Goal: Information Seeking & Learning: Learn about a topic

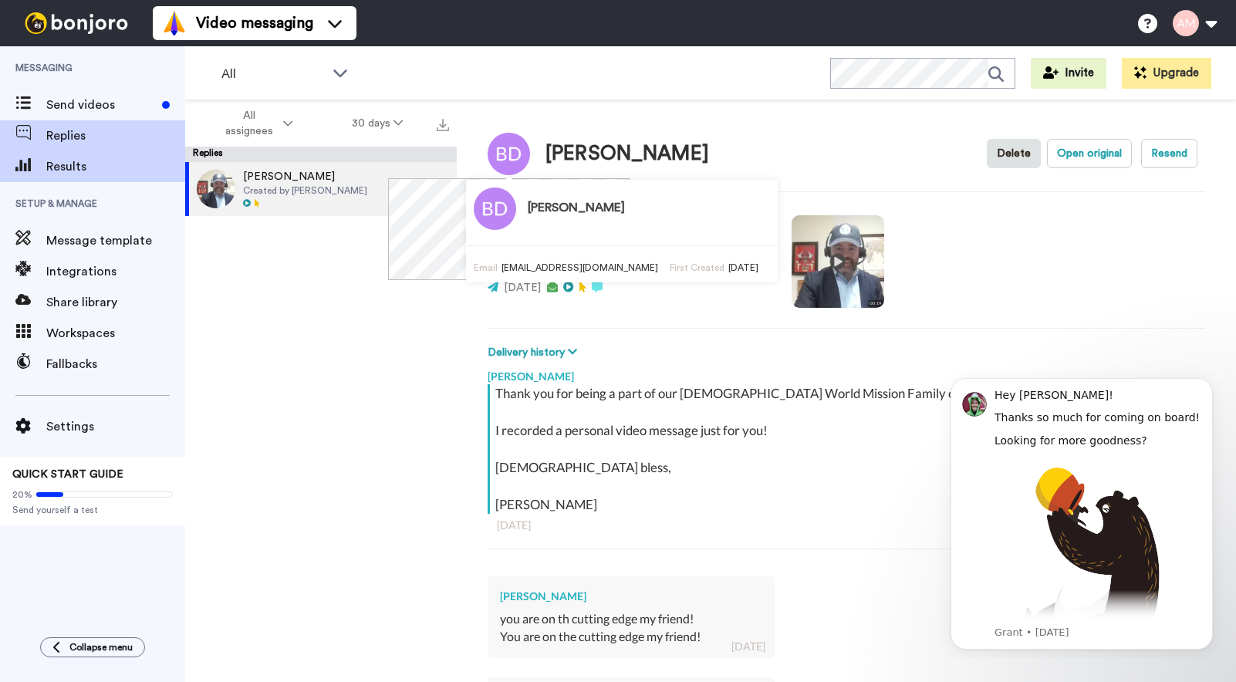
type textarea "x"
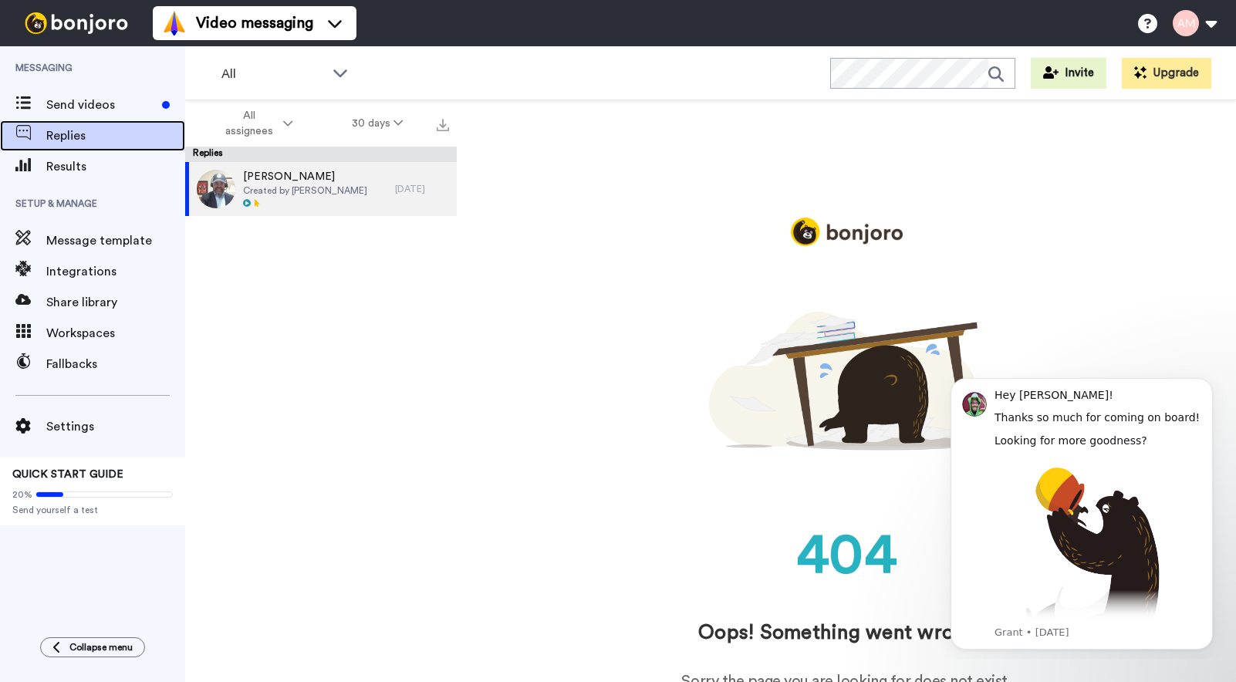
click at [68, 139] on span "Replies" at bounding box center [115, 136] width 139 height 19
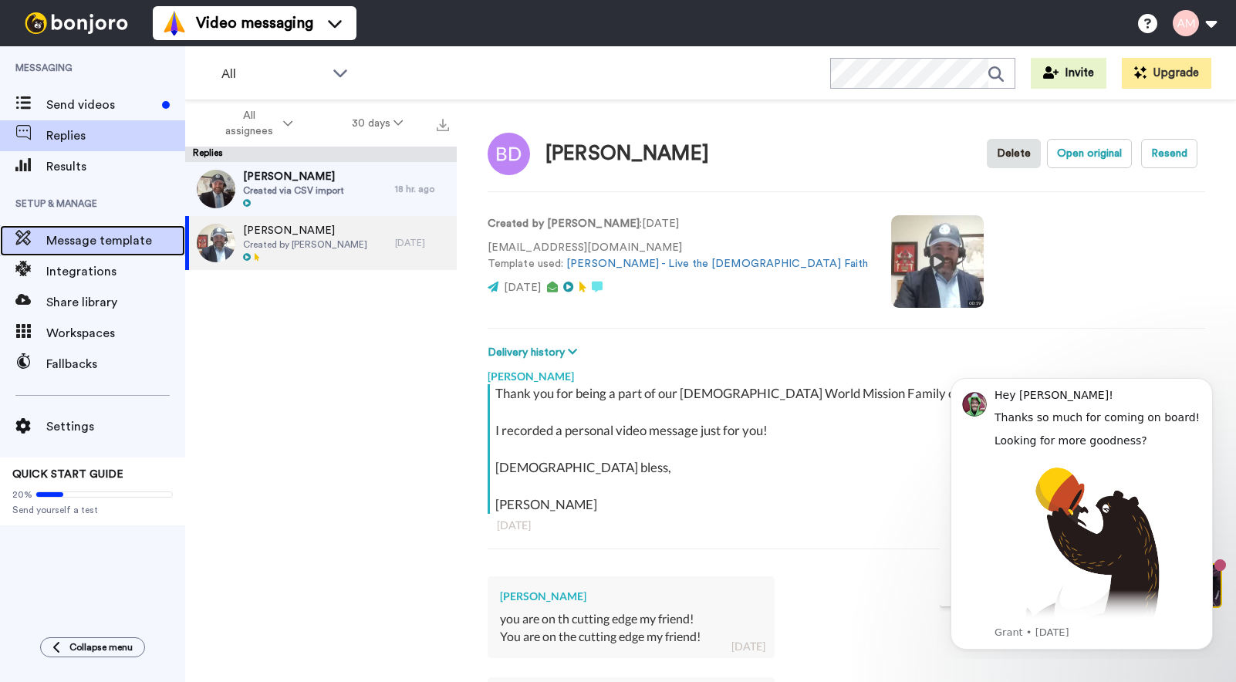
click at [116, 246] on span "Message template" at bounding box center [115, 240] width 139 height 19
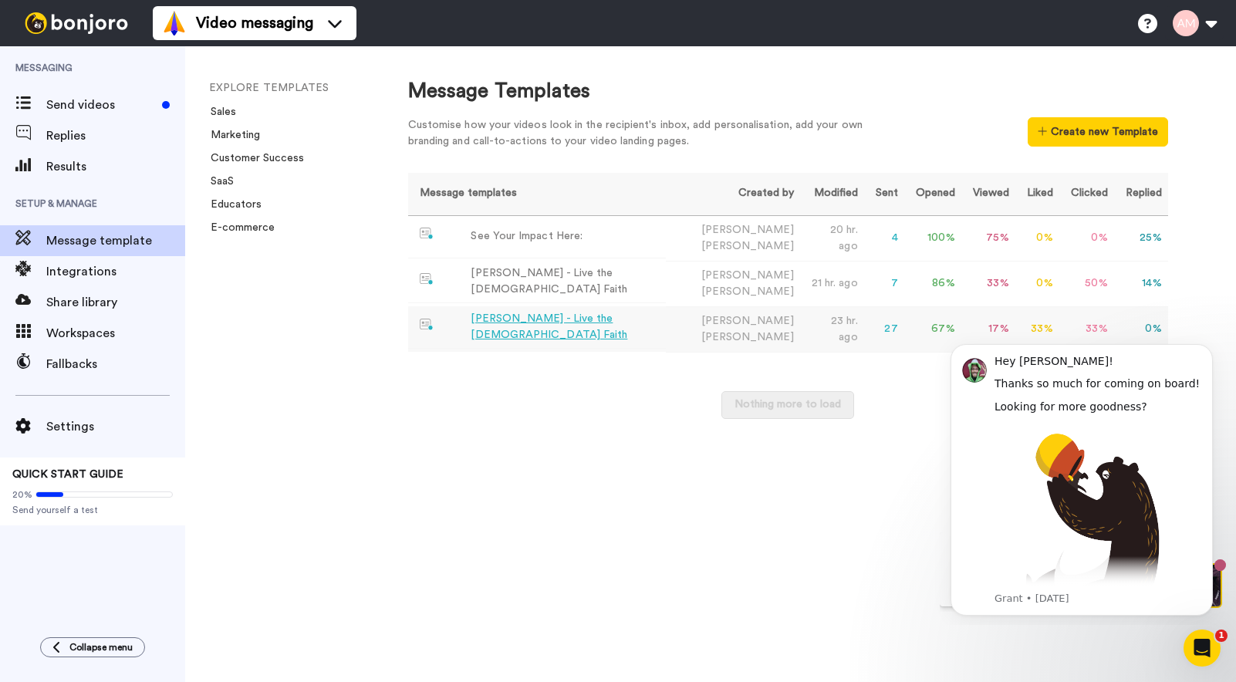
click at [570, 326] on div "Blake - Live the Catholic Faith" at bounding box center [565, 327] width 189 height 32
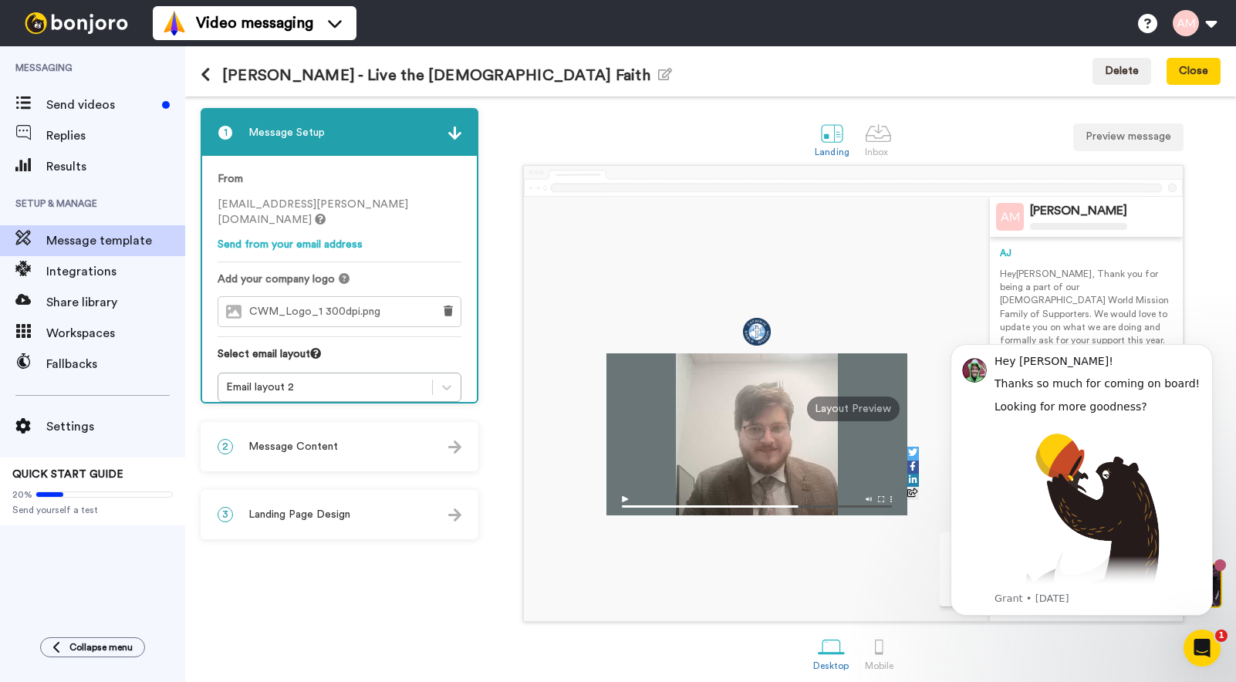
click at [621, 500] on img at bounding box center [756, 501] width 301 height 27
click at [626, 498] on img at bounding box center [756, 501] width 301 height 27
click at [1204, 348] on icon "Dismiss notification" at bounding box center [1208, 348] width 8 height 8
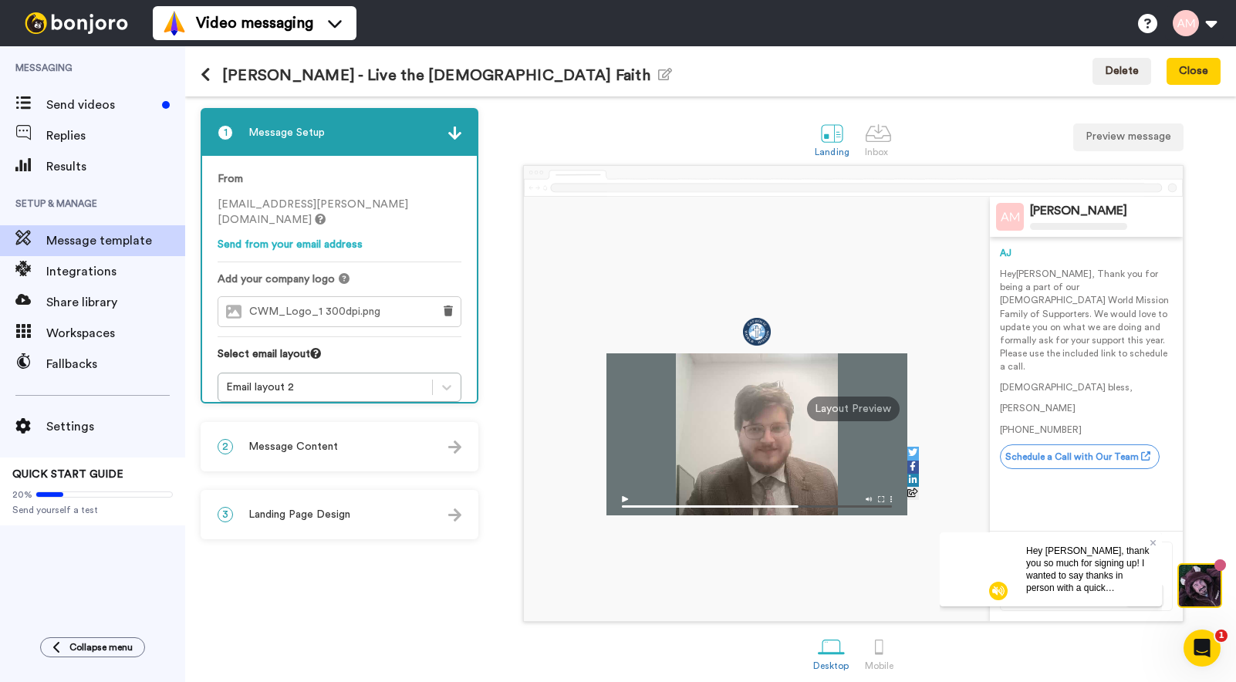
scroll to position [10, 0]
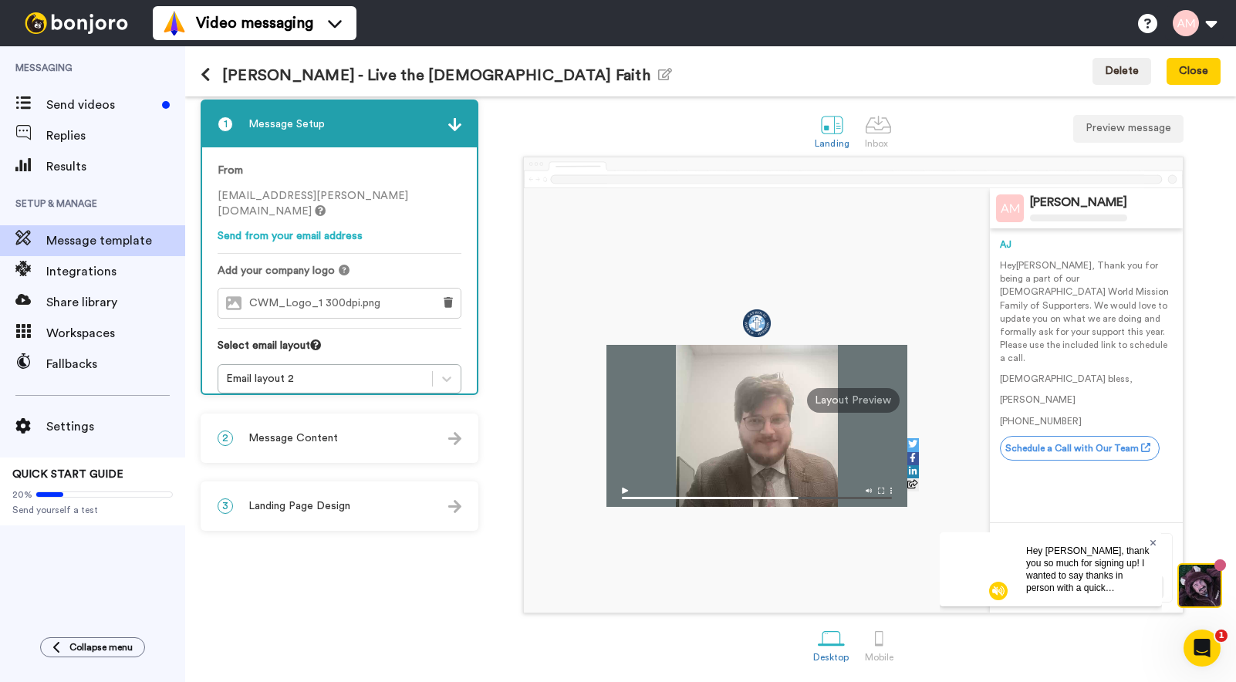
click at [1152, 542] on icon at bounding box center [1152, 542] width 6 height 6
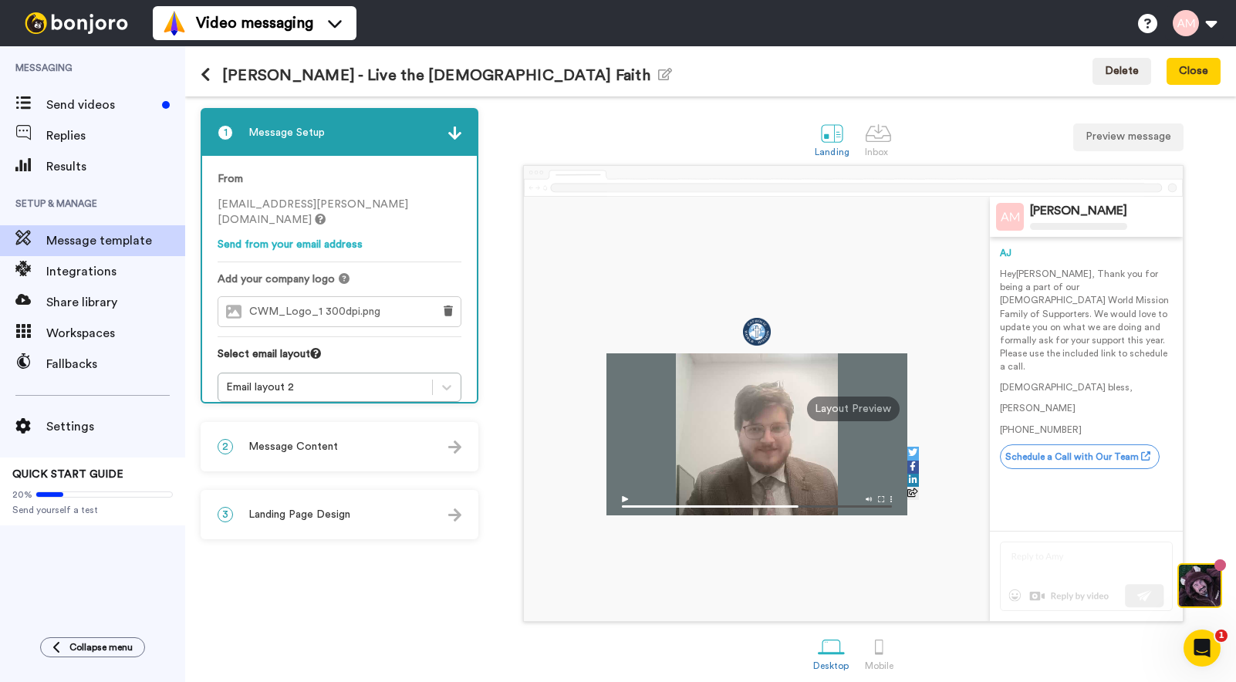
click at [841, 412] on div "Layout Preview" at bounding box center [853, 409] width 93 height 25
click at [883, 500] on img at bounding box center [756, 501] width 301 height 27
click at [876, 648] on div at bounding box center [879, 646] width 27 height 27
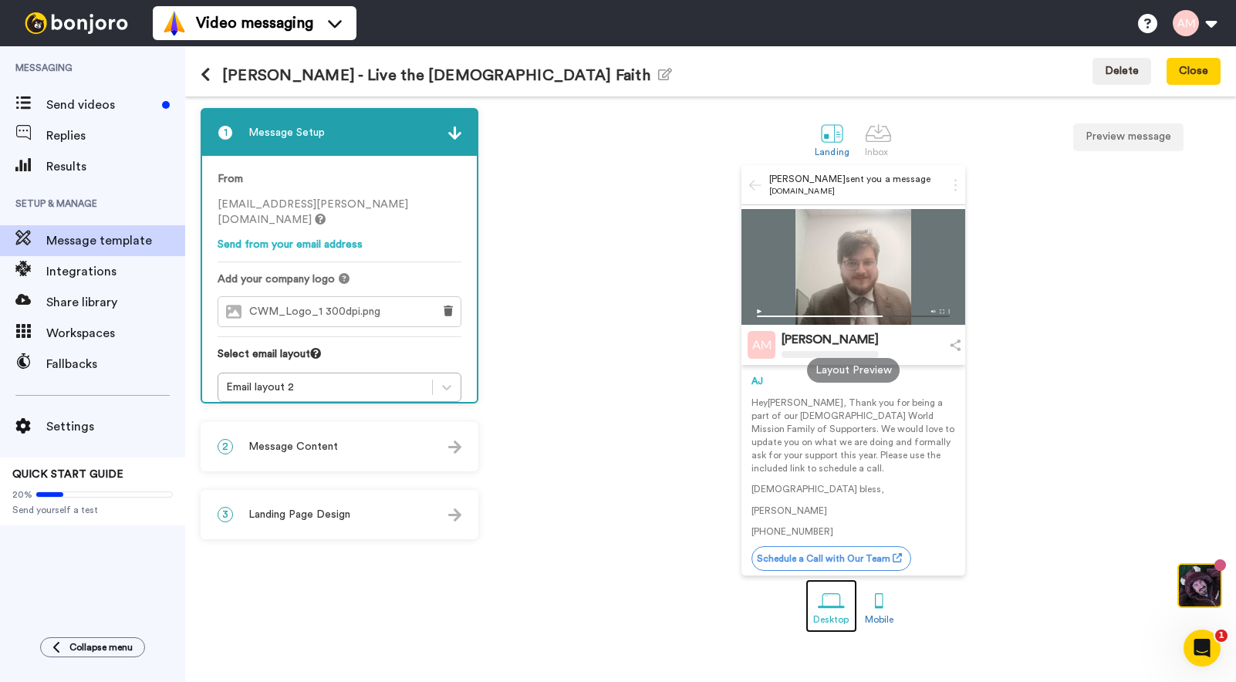
click at [836, 597] on div at bounding box center [831, 600] width 27 height 27
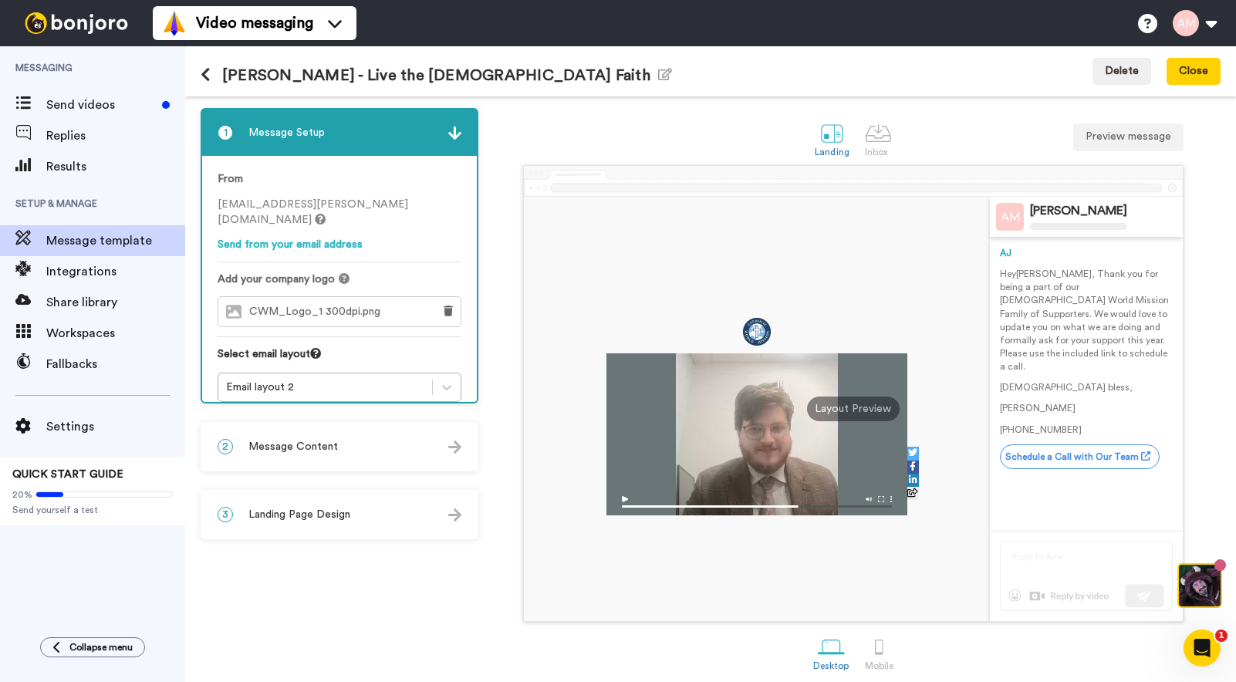
click at [305, 453] on span "Message Content" at bounding box center [292, 446] width 89 height 15
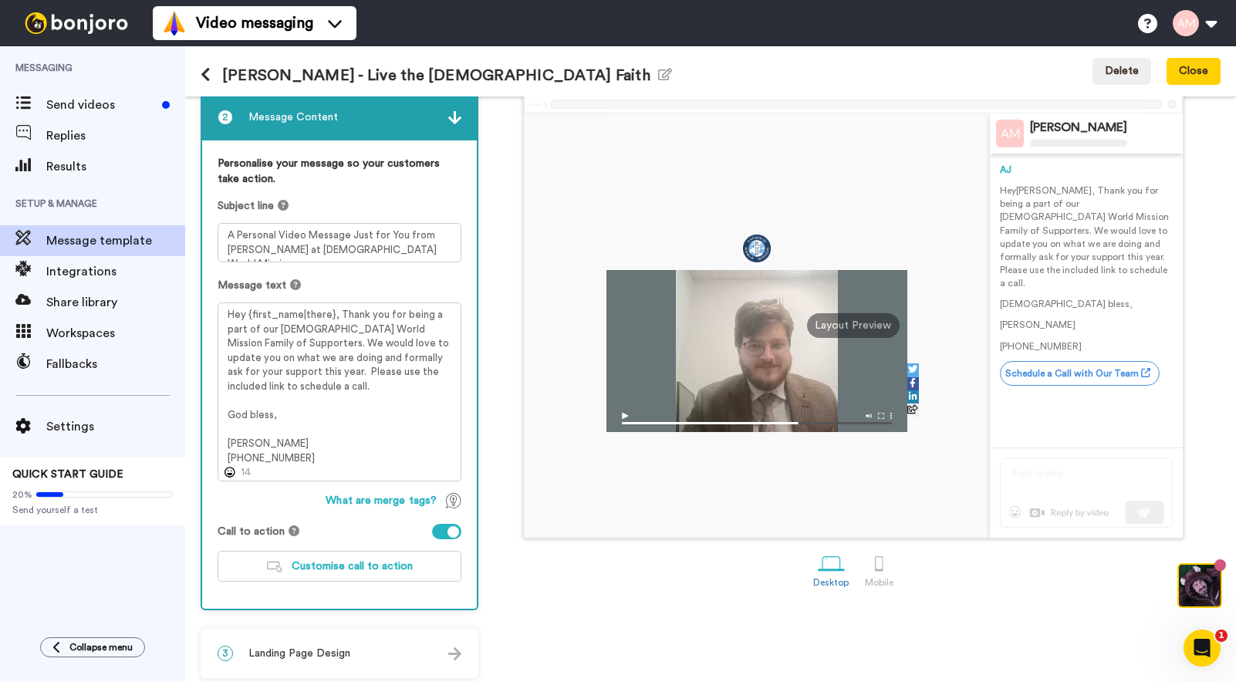
scroll to position [91, 0]
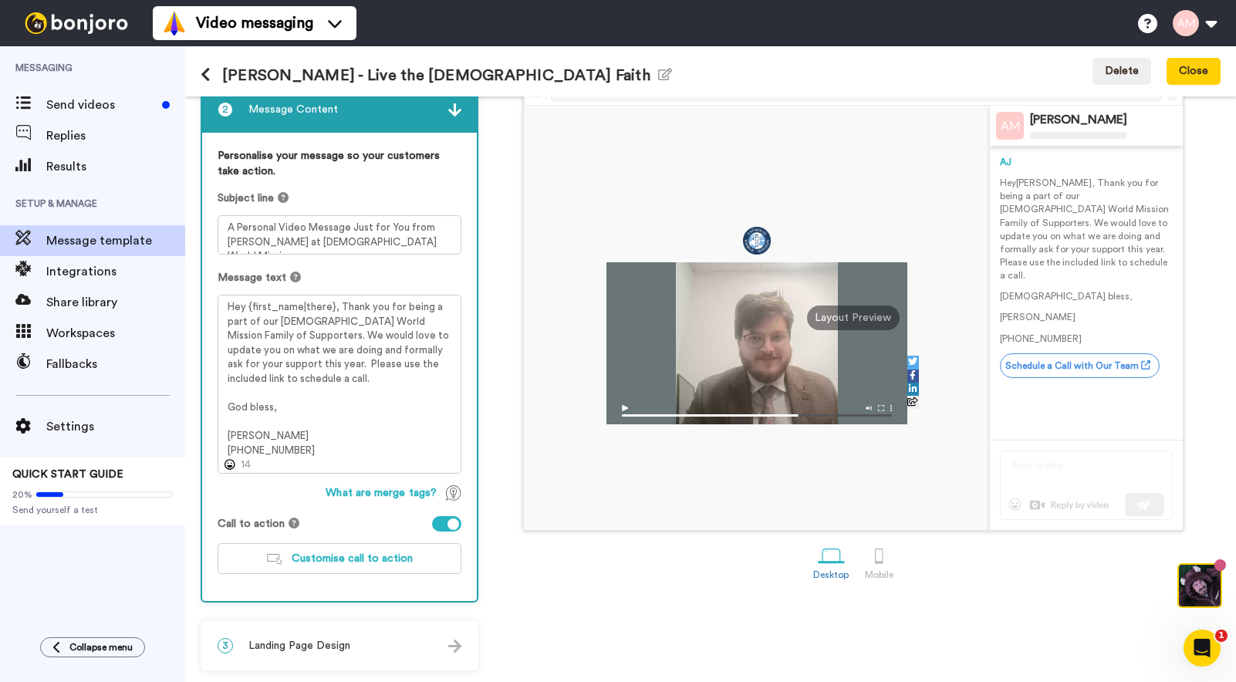
click at [396, 632] on div "3 Landing Page Design" at bounding box center [339, 646] width 275 height 46
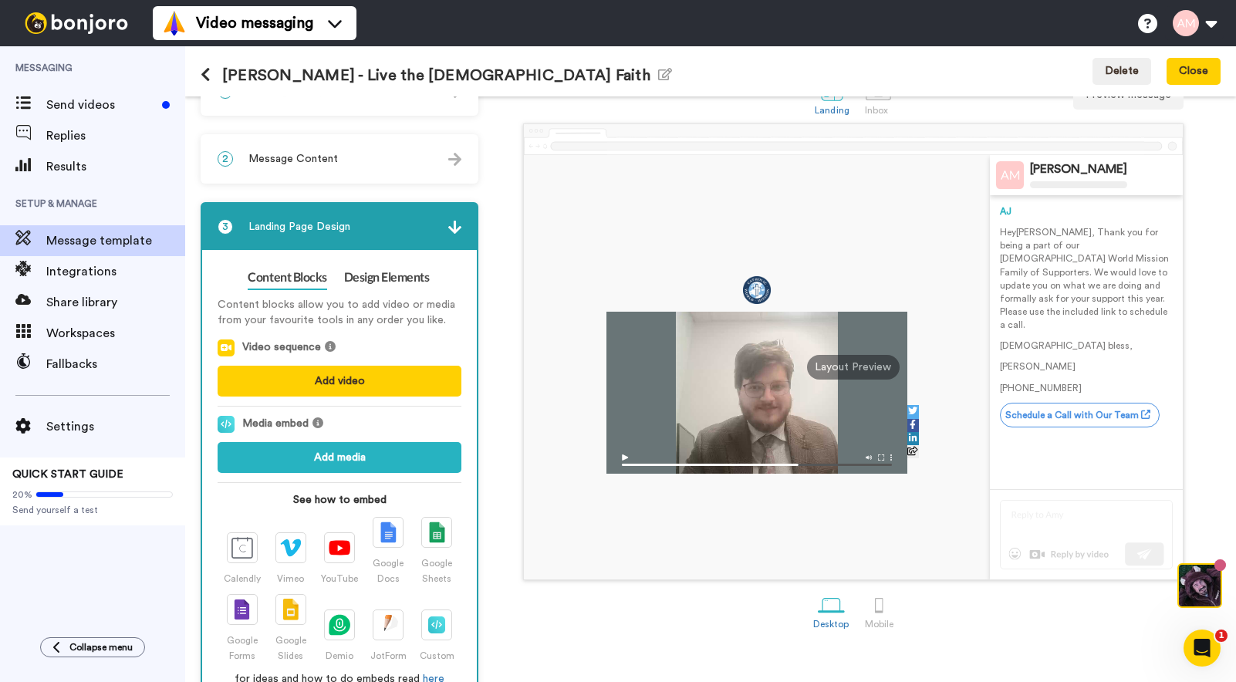
scroll to position [0, 0]
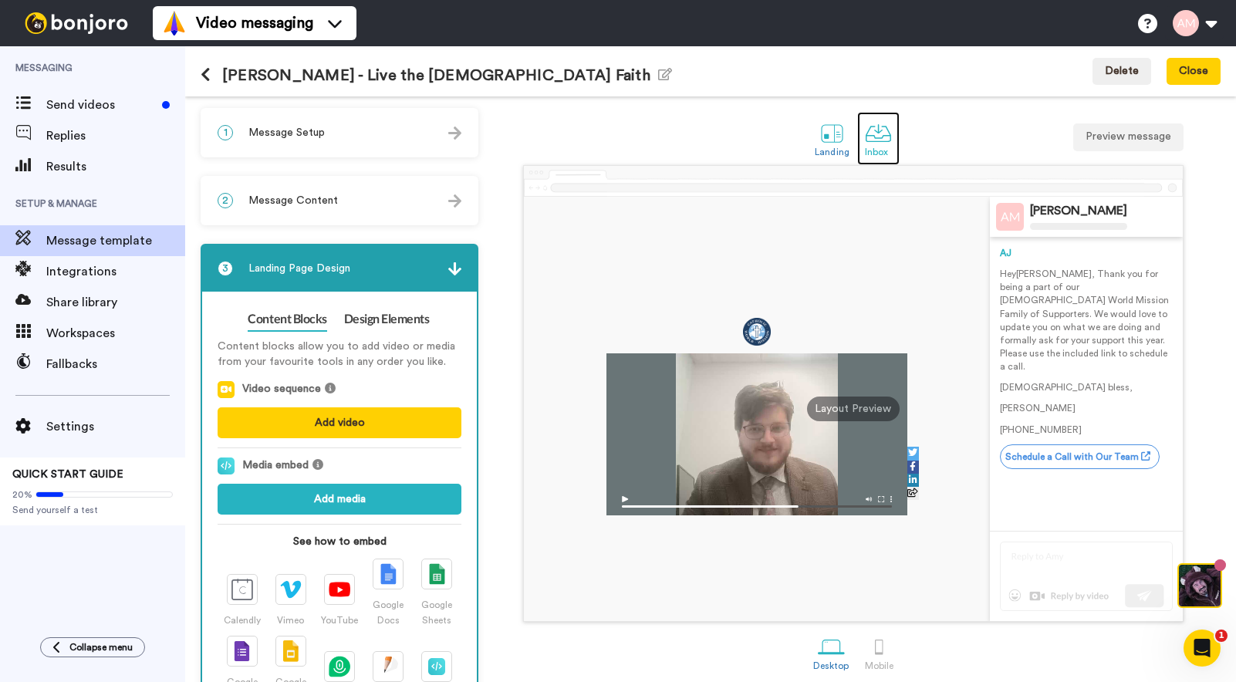
click at [875, 141] on div at bounding box center [878, 133] width 27 height 27
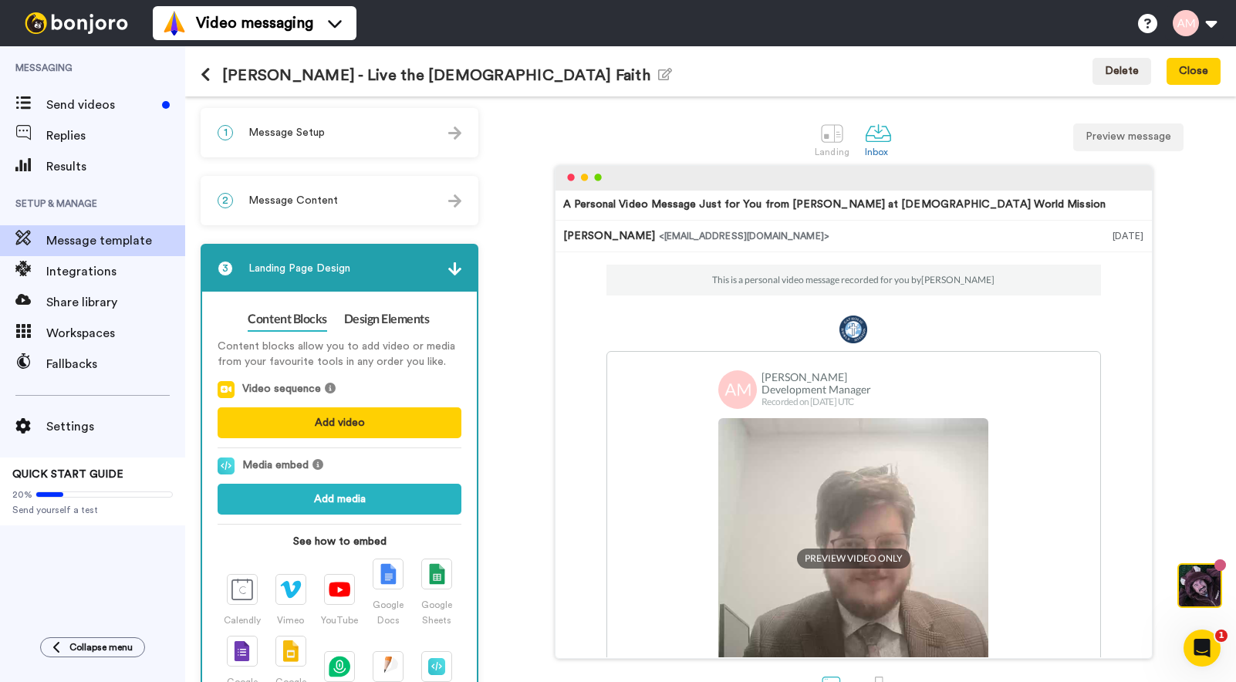
click at [842, 559] on span "PREVIEW VIDEO ONLY" at bounding box center [853, 558] width 113 height 20
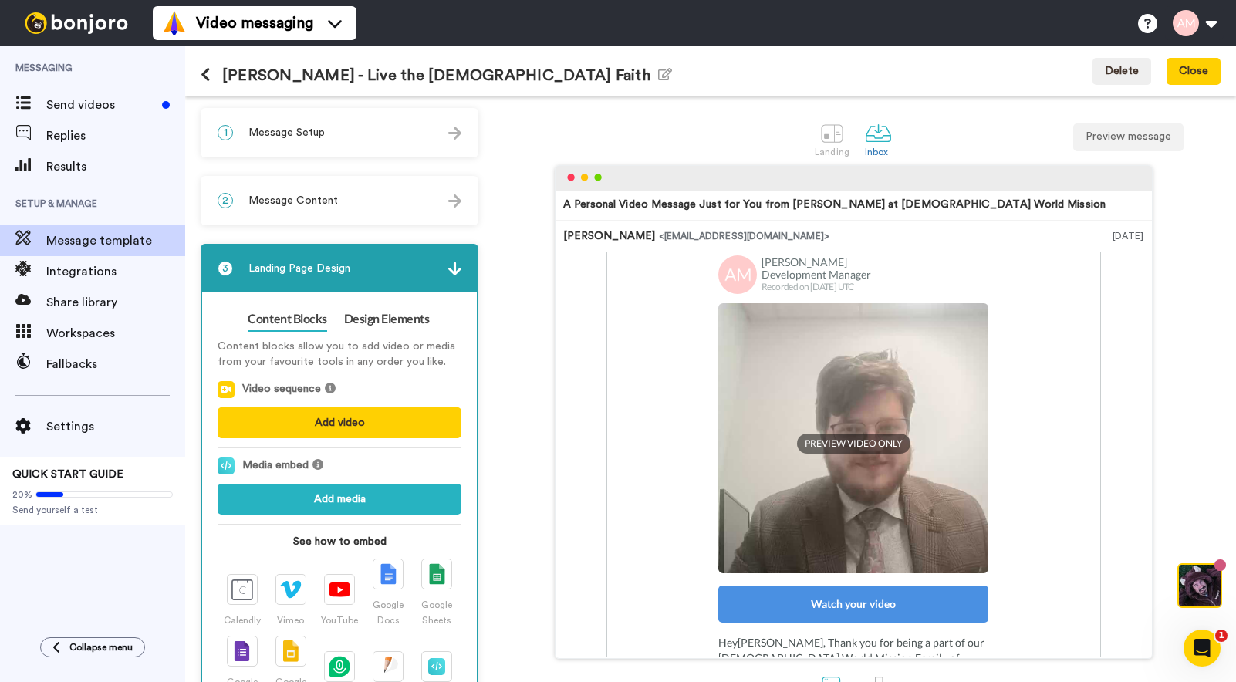
scroll to position [214, 0]
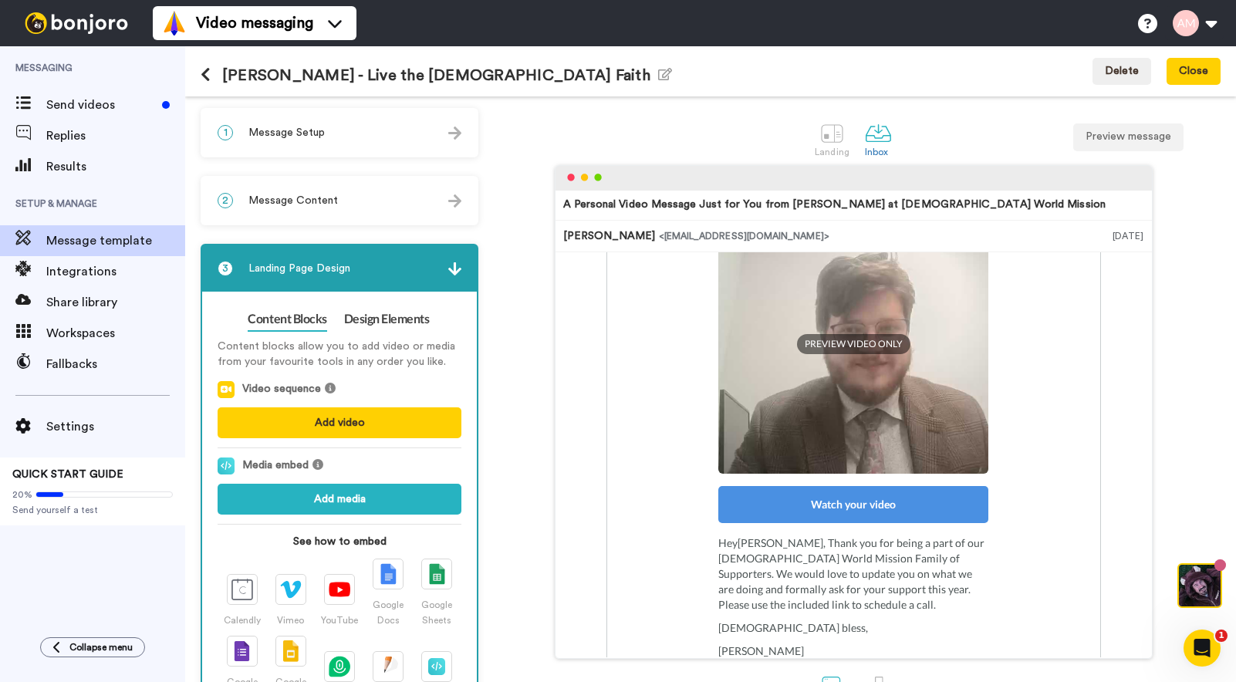
click at [854, 506] on div "Watch your video" at bounding box center [853, 504] width 270 height 37
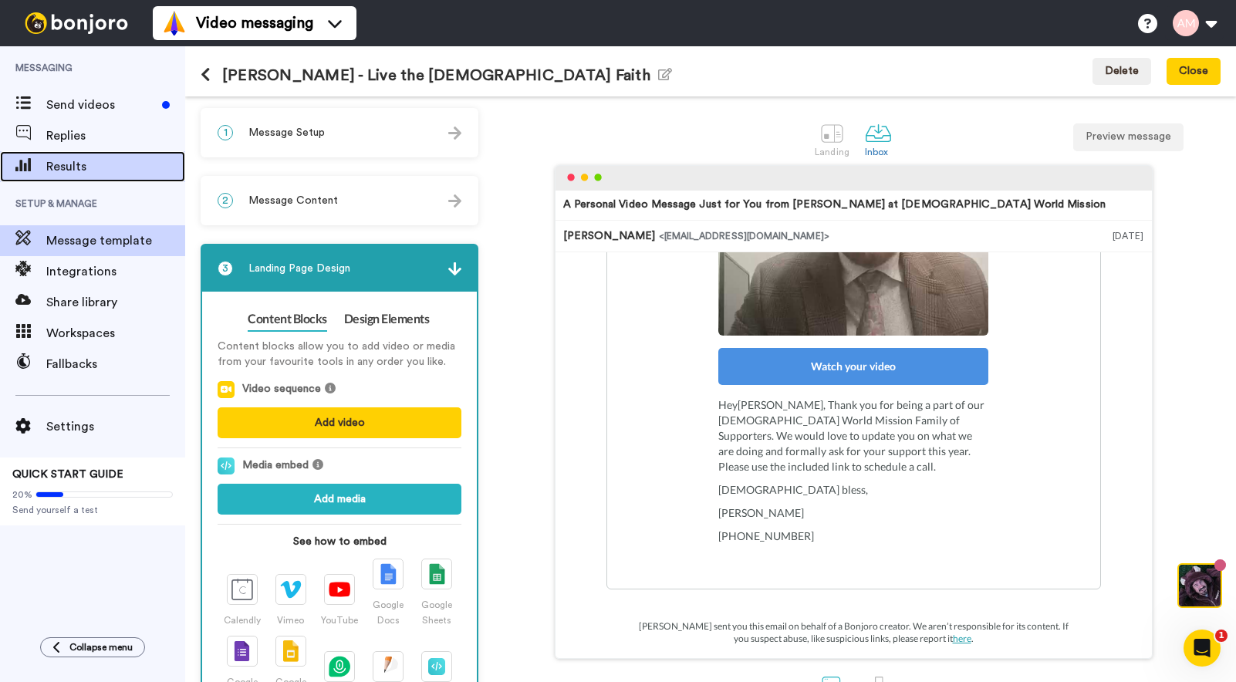
click at [85, 175] on span "Results" at bounding box center [115, 166] width 139 height 19
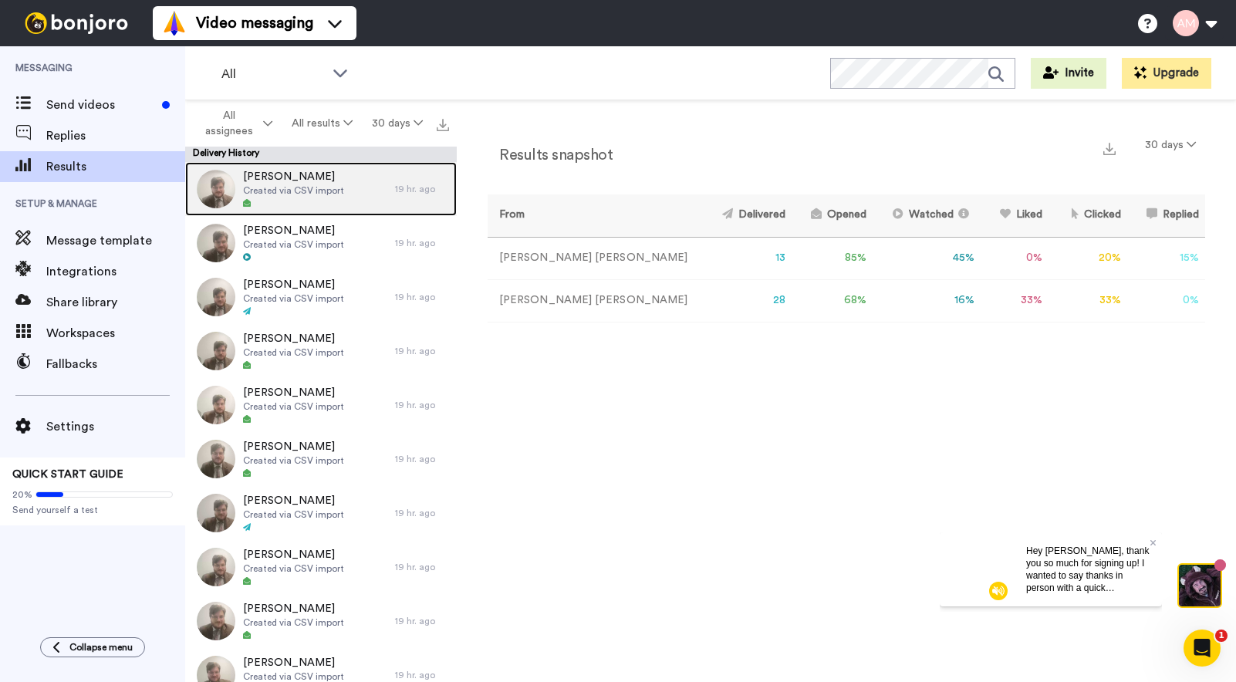
click at [308, 197] on div "Gerald Dirvin Created via CSV import" at bounding box center [293, 189] width 101 height 40
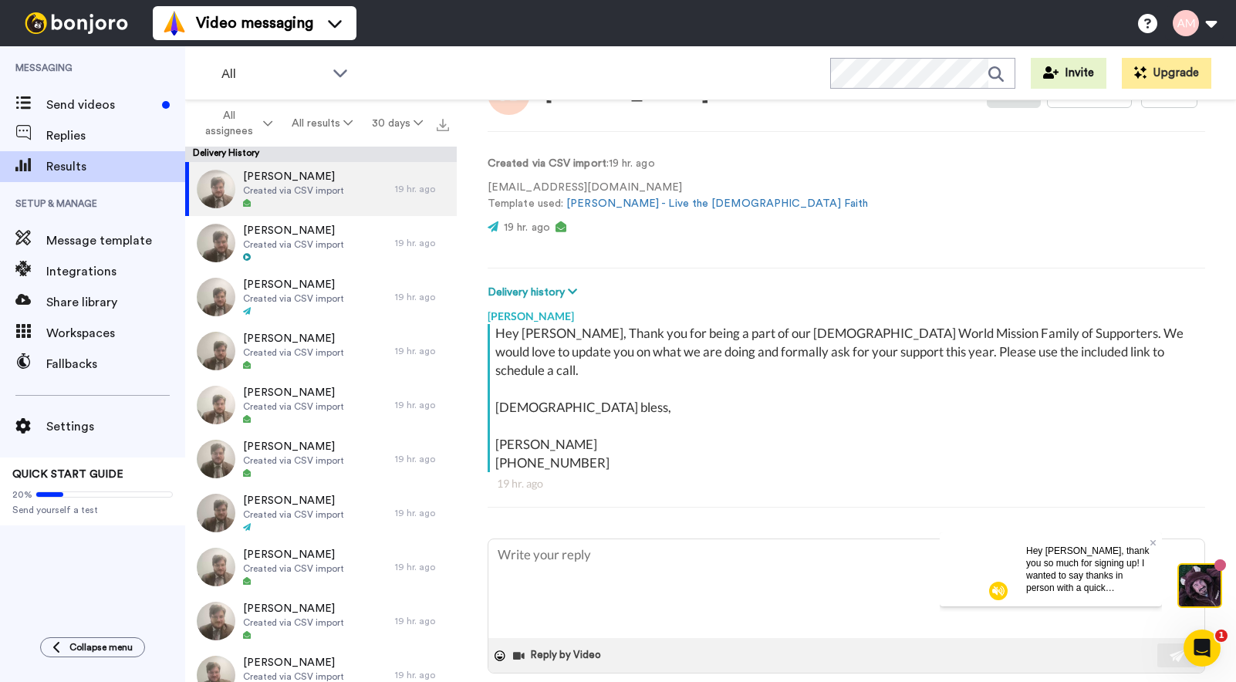
scroll to position [62, 0]
click at [891, 201] on video at bounding box center [937, 200] width 93 height 93
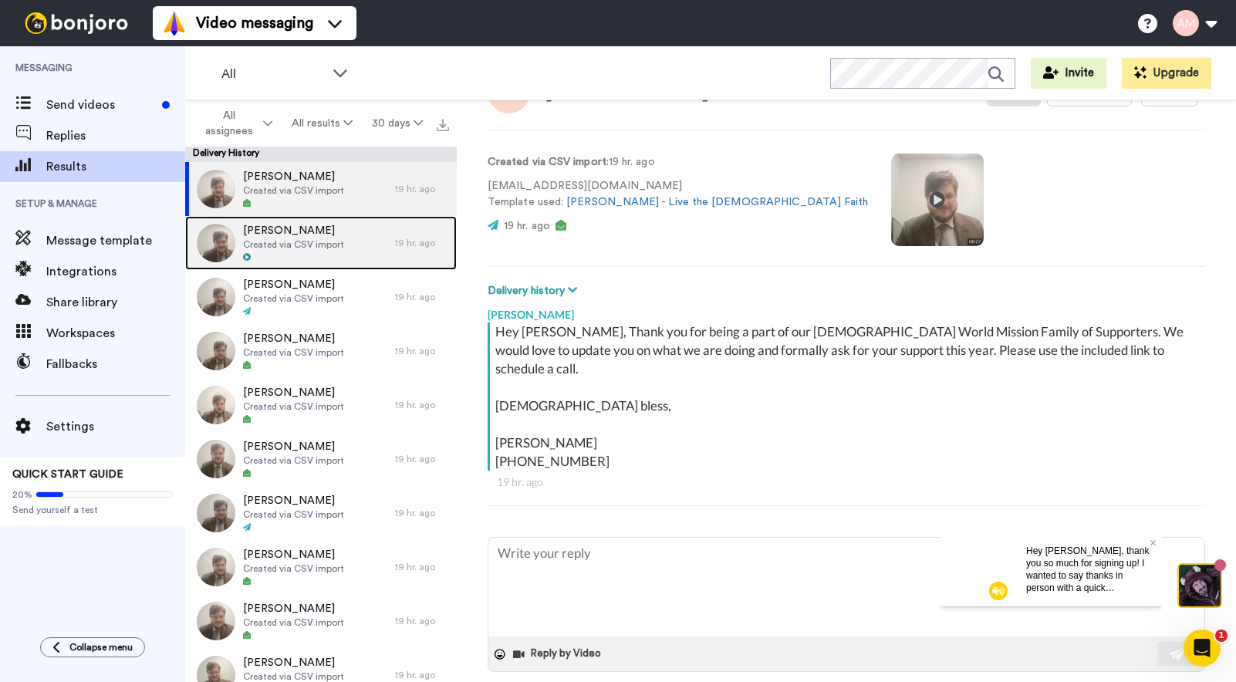
click at [326, 243] on span "Created via CSV import" at bounding box center [293, 244] width 101 height 12
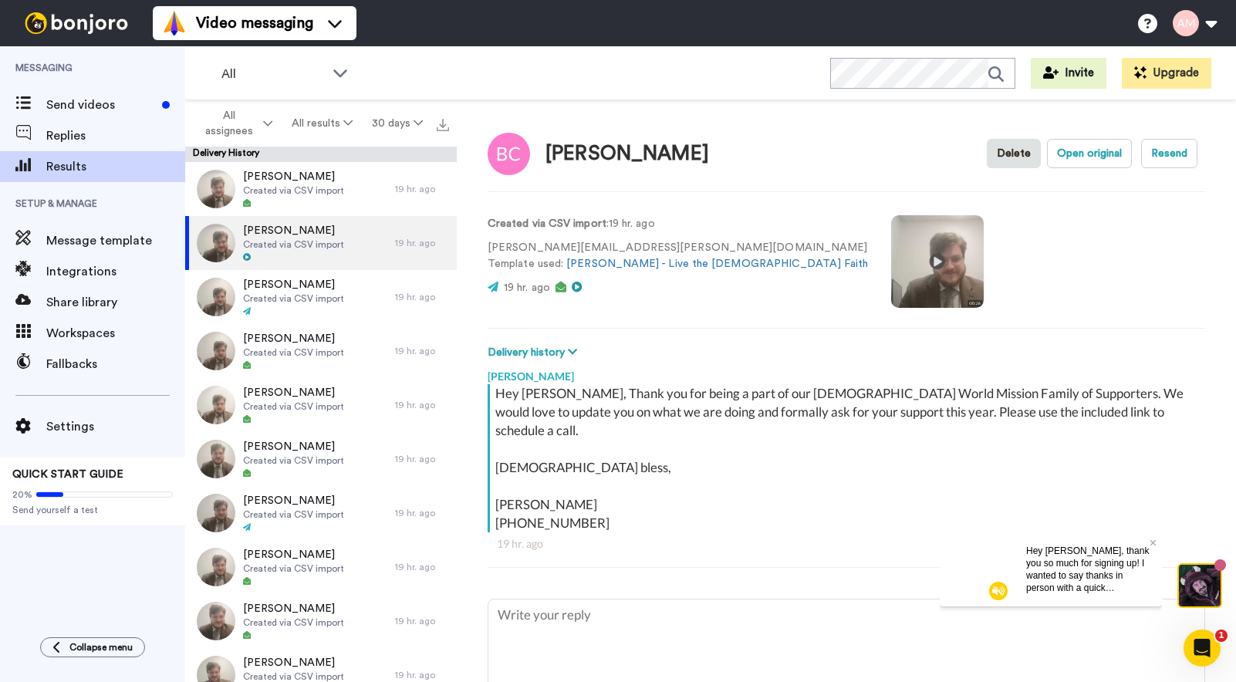
click at [891, 260] on video at bounding box center [937, 261] width 93 height 93
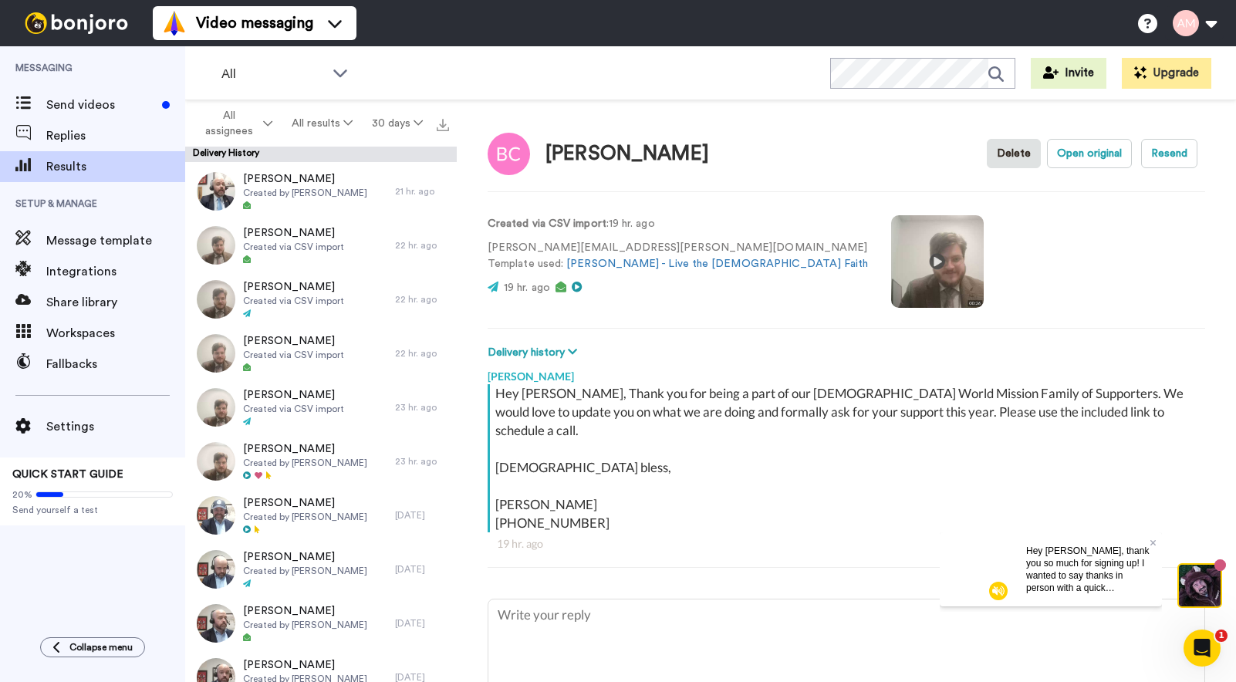
scroll to position [1685, 0]
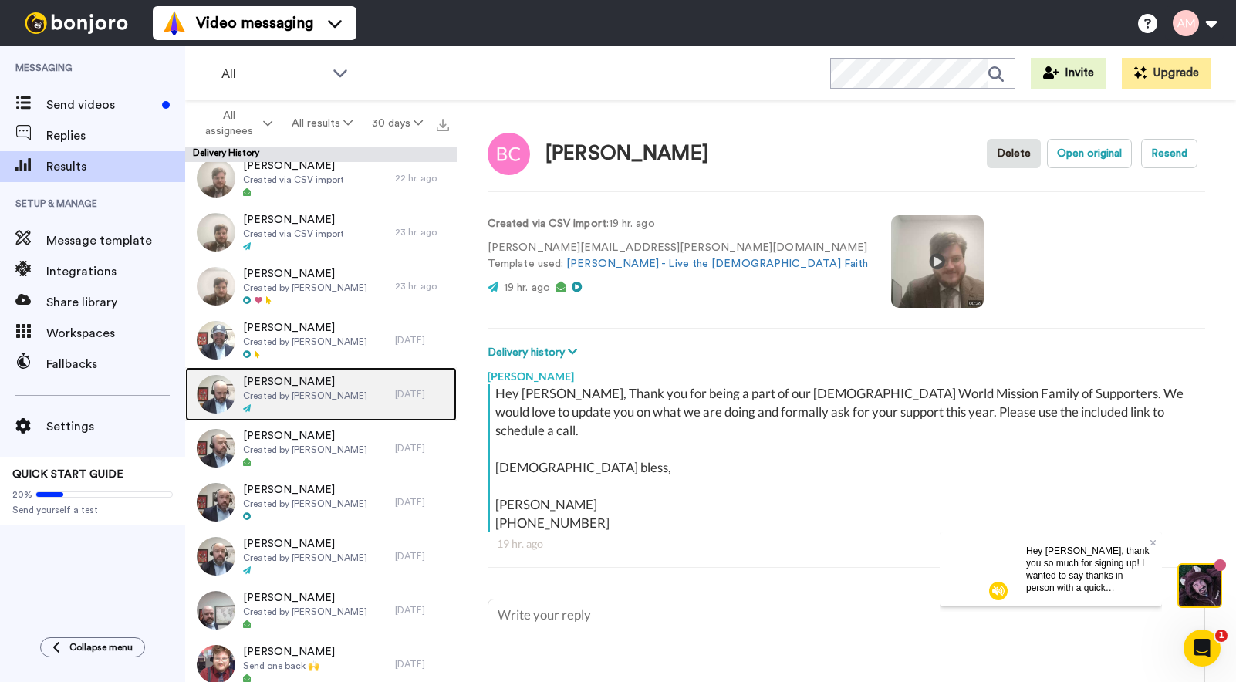
click at [302, 391] on span "Created by James M Flanagan" at bounding box center [305, 396] width 124 height 12
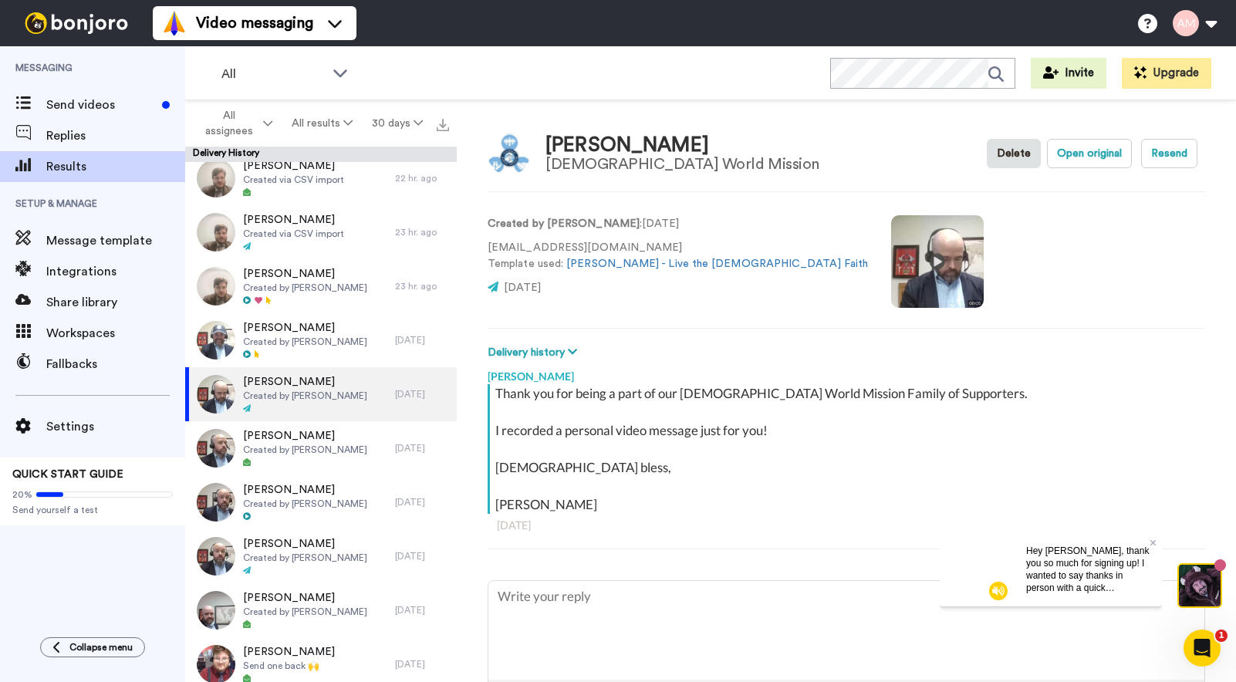
click at [891, 256] on video at bounding box center [937, 261] width 93 height 93
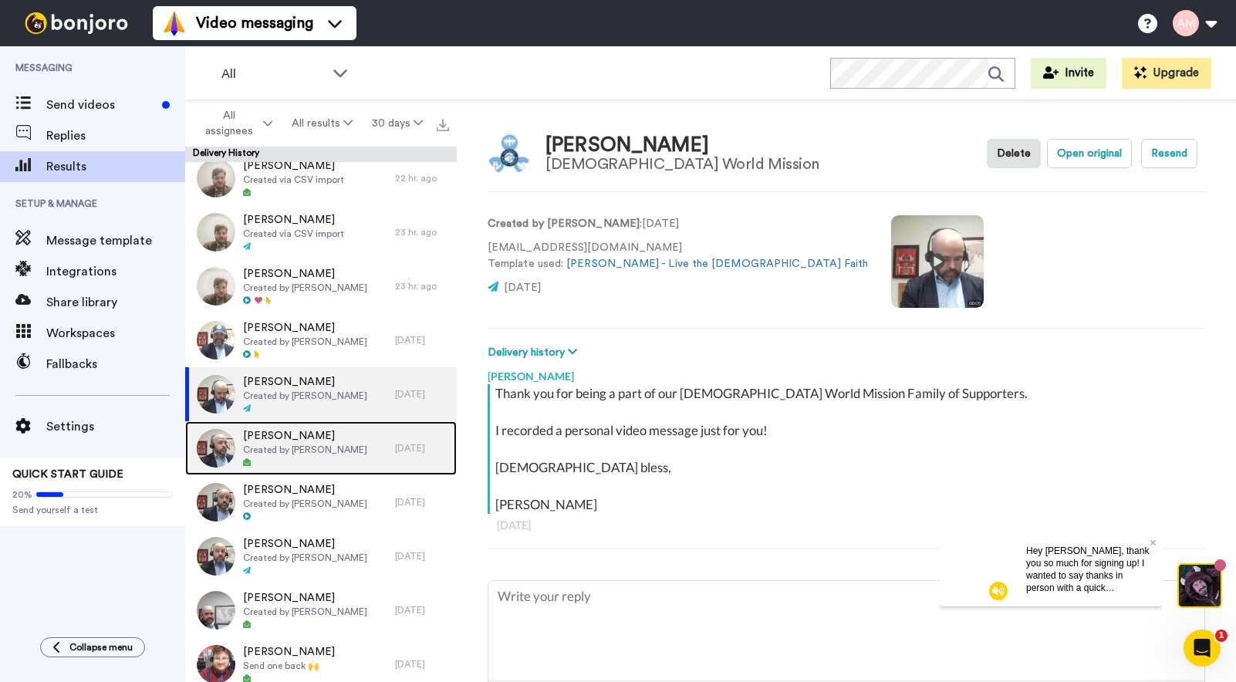
click at [313, 453] on span "Created by James M Flanagan" at bounding box center [305, 450] width 124 height 12
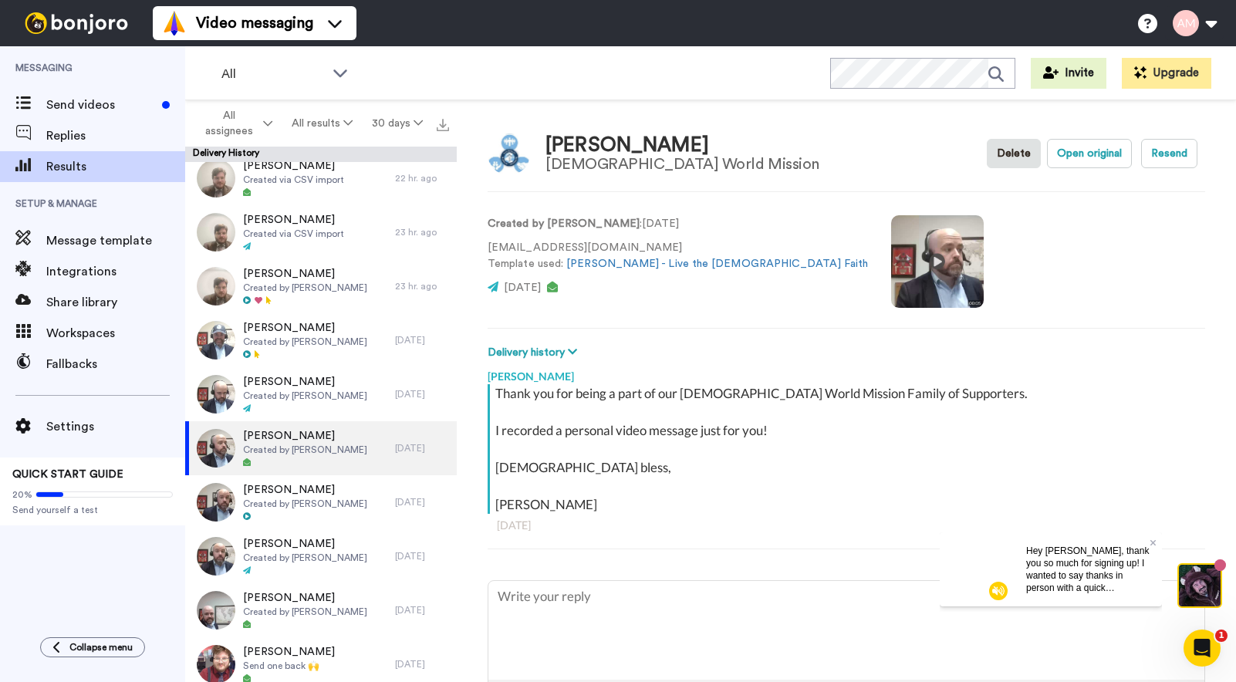
click at [891, 258] on video at bounding box center [937, 261] width 93 height 93
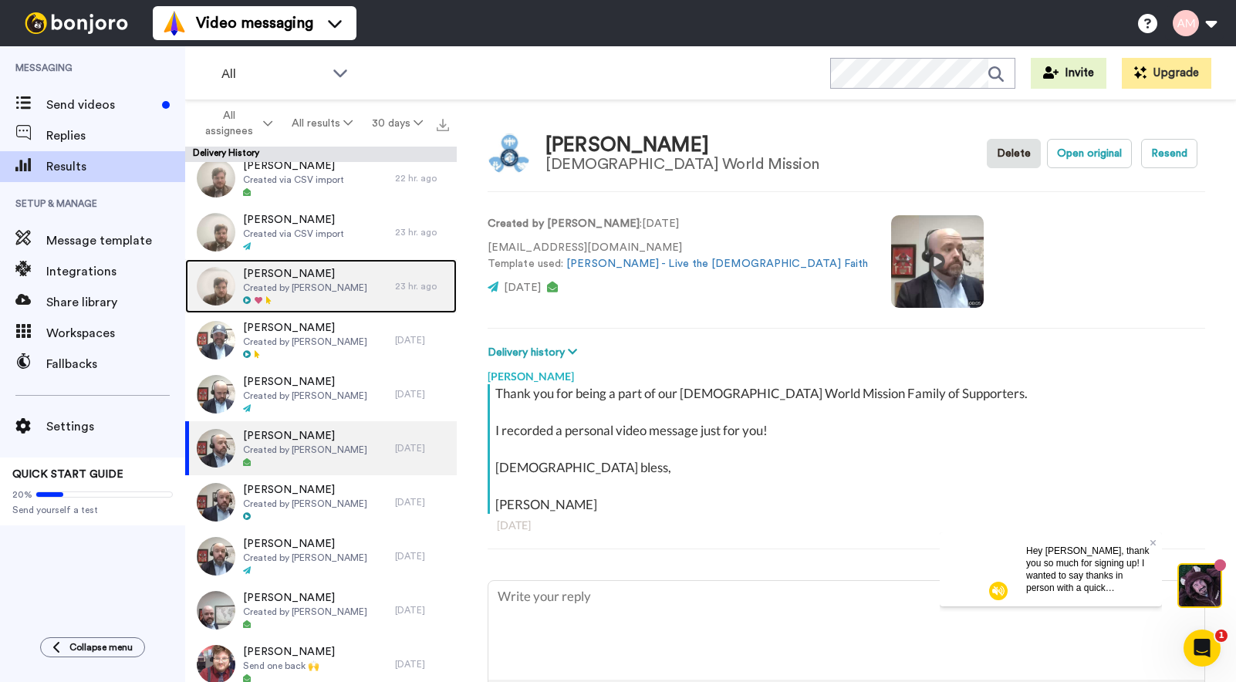
click at [321, 299] on div at bounding box center [305, 300] width 124 height 11
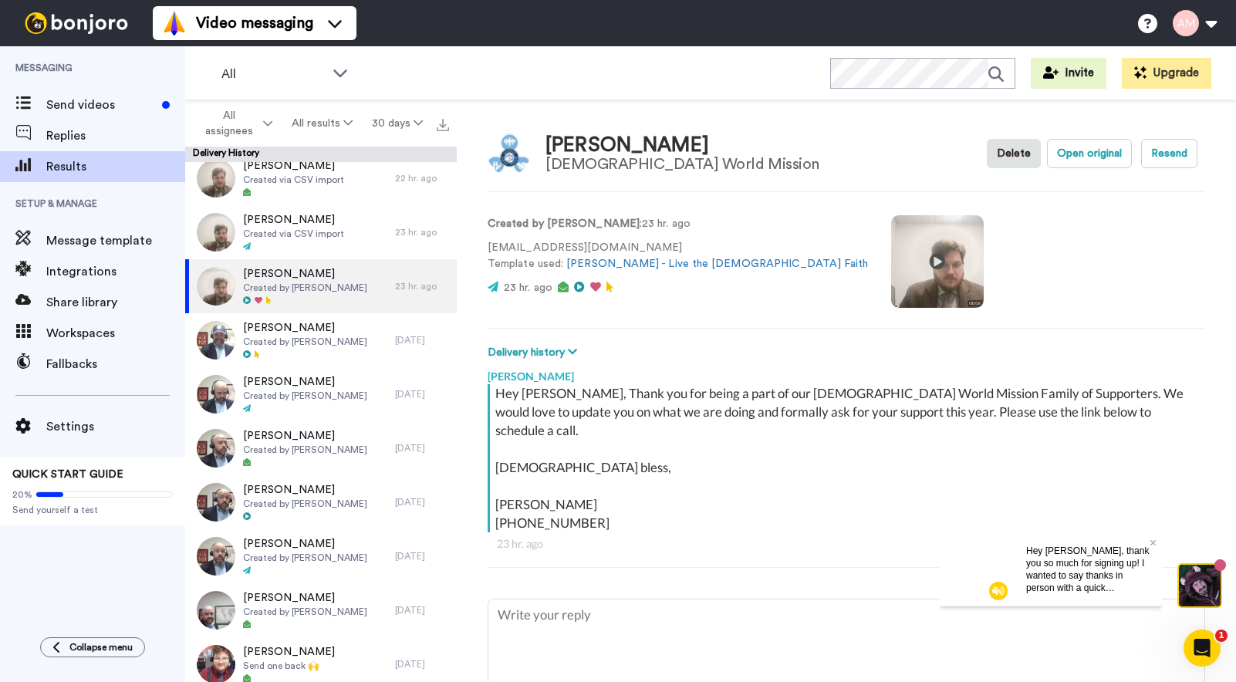
click at [891, 262] on video at bounding box center [937, 261] width 93 height 93
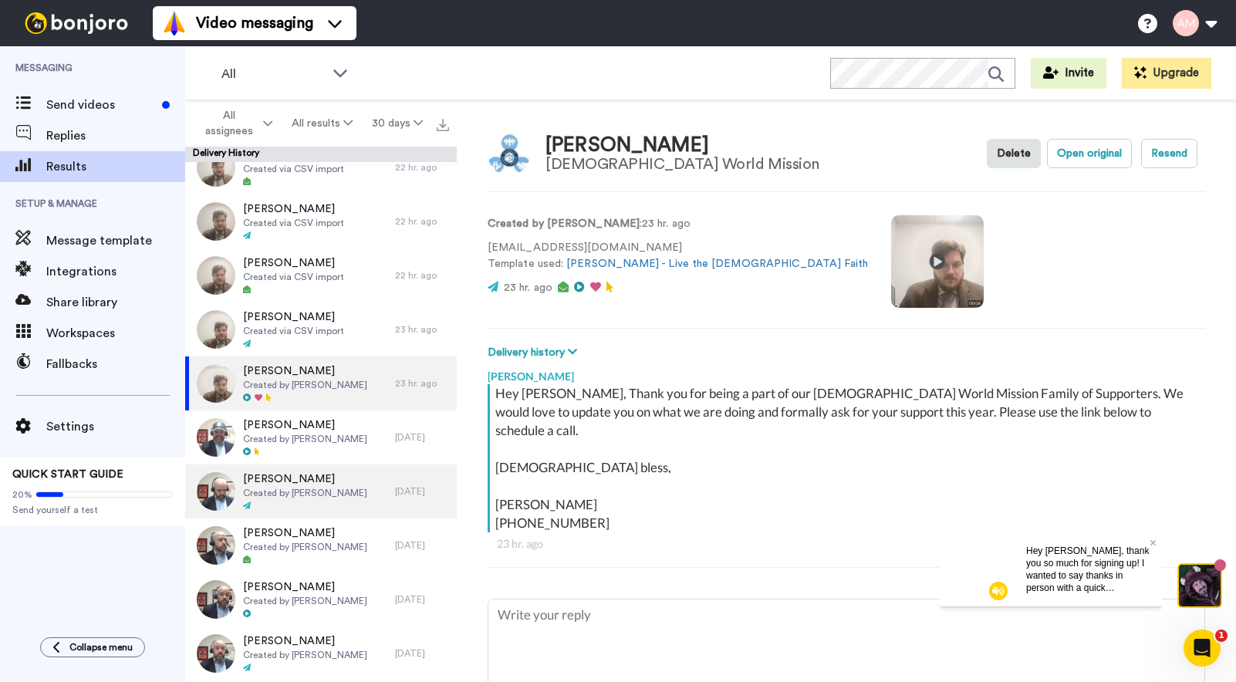
scroll to position [1520, 0]
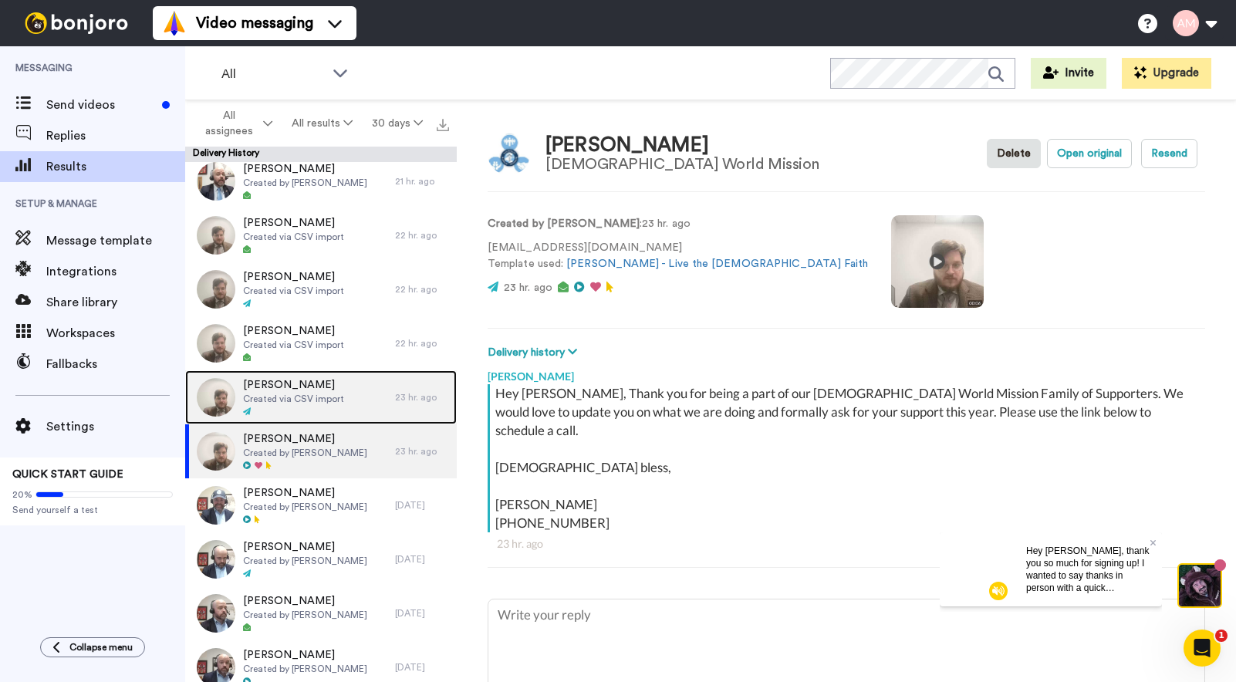
click at [293, 390] on span "Liz Roach" at bounding box center [293, 384] width 101 height 15
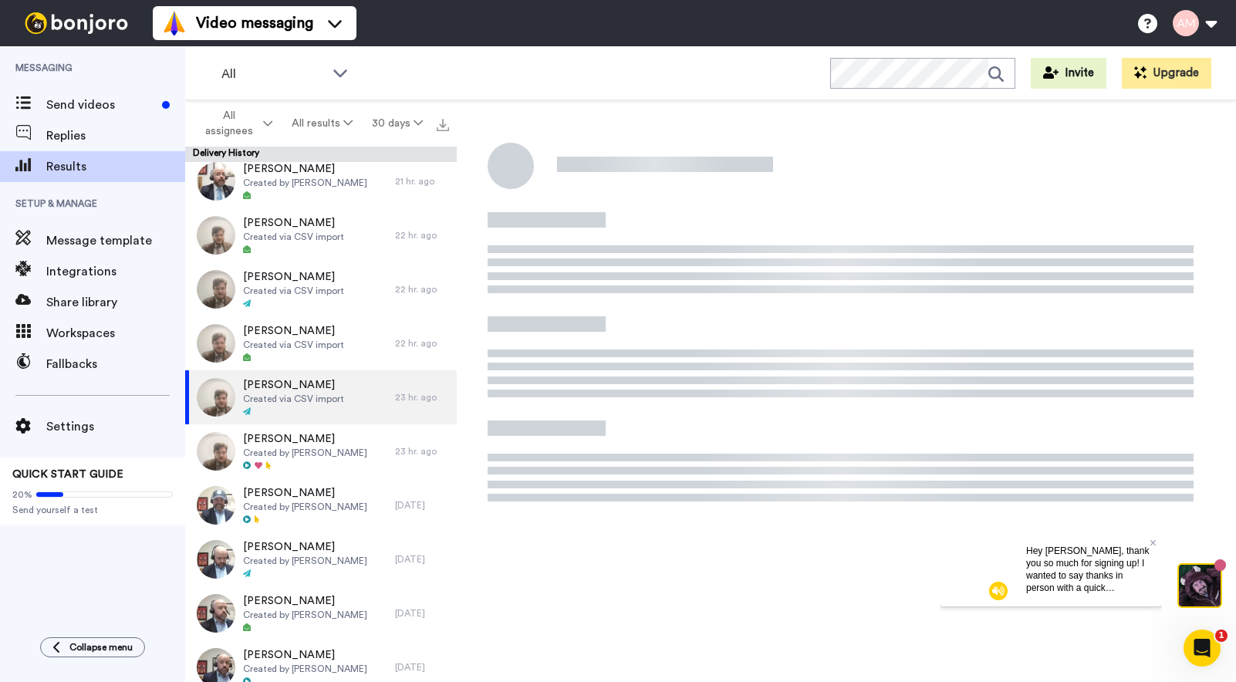
type textarea "x"
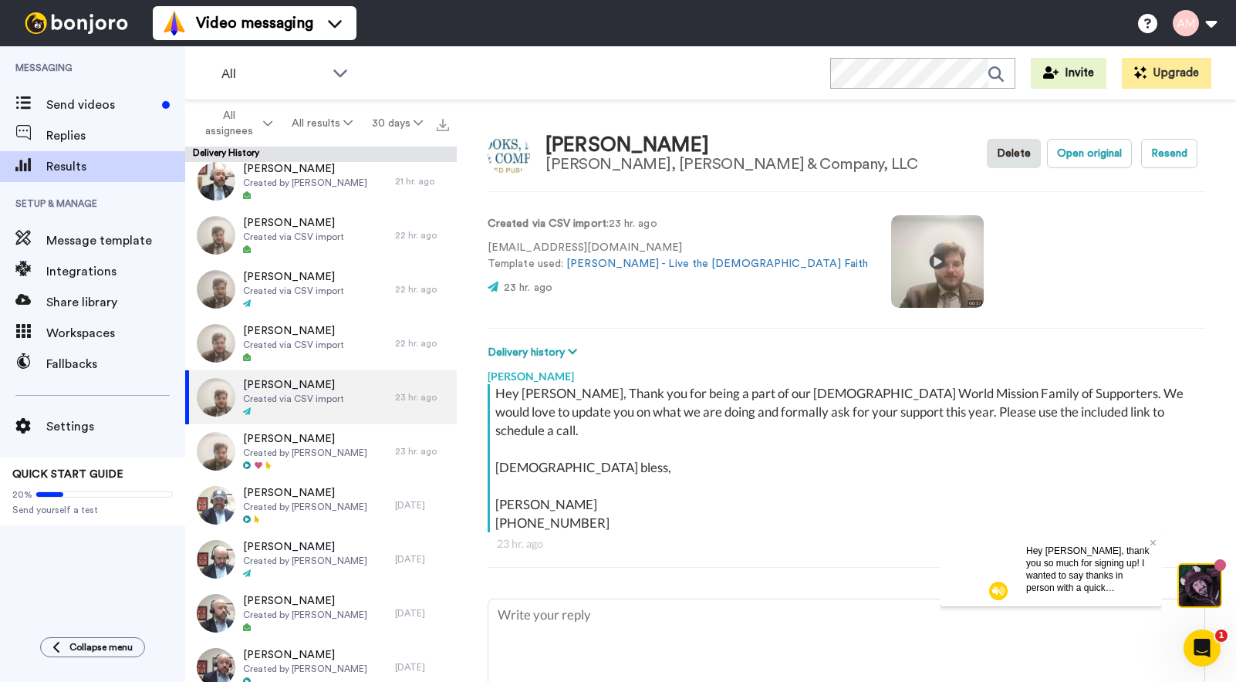
click at [891, 262] on video at bounding box center [937, 261] width 93 height 93
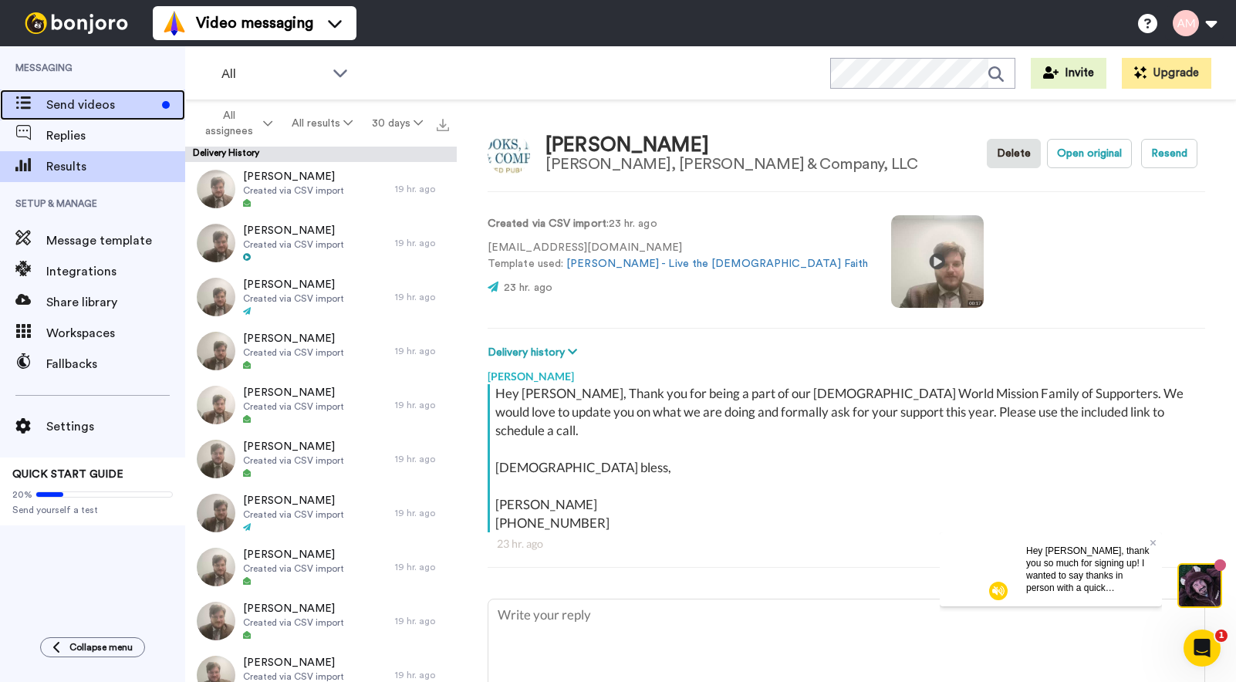
click at [120, 116] on div "Send videos" at bounding box center [92, 104] width 185 height 31
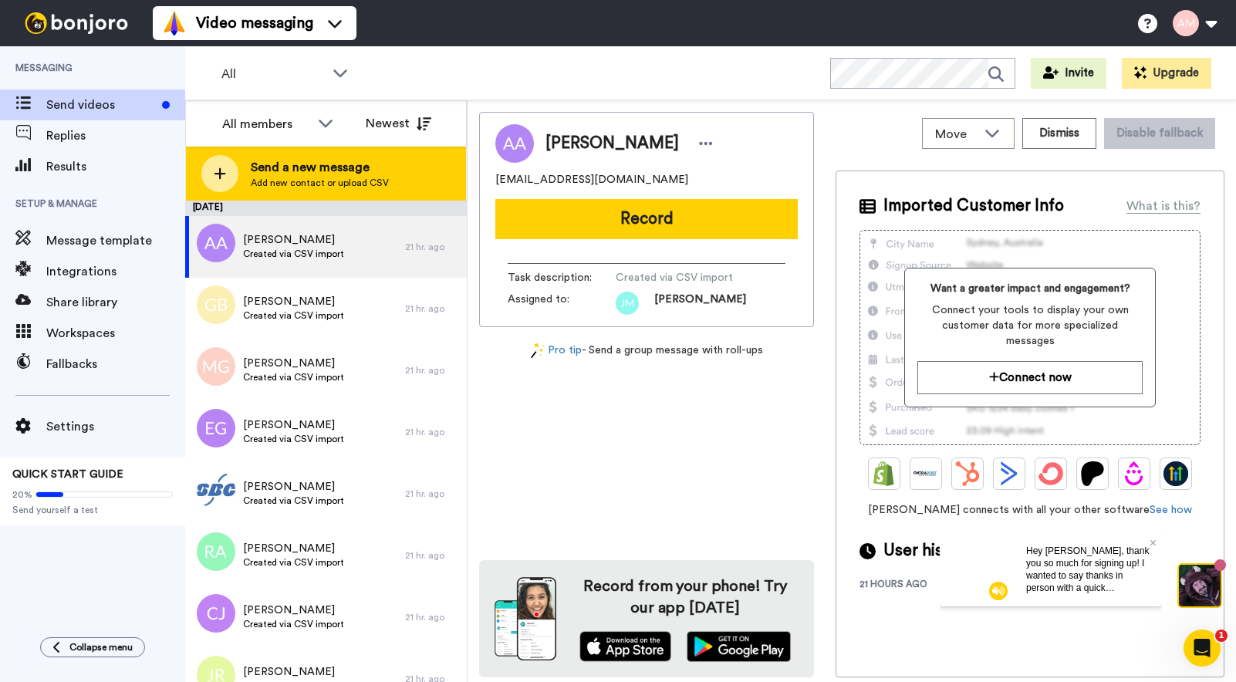
click at [388, 187] on div "Send a new message Add new contact or upload CSV" at bounding box center [326, 174] width 280 height 54
